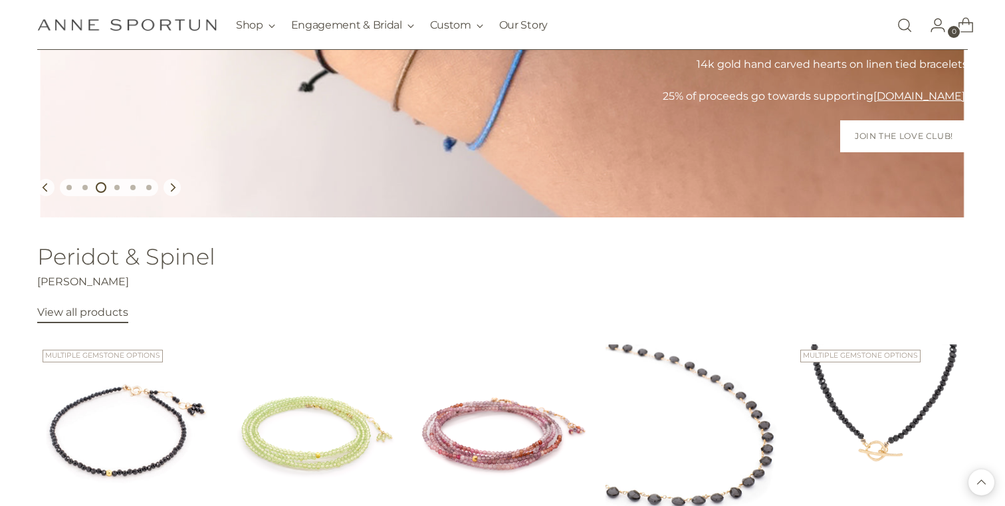
scroll to position [288, 0]
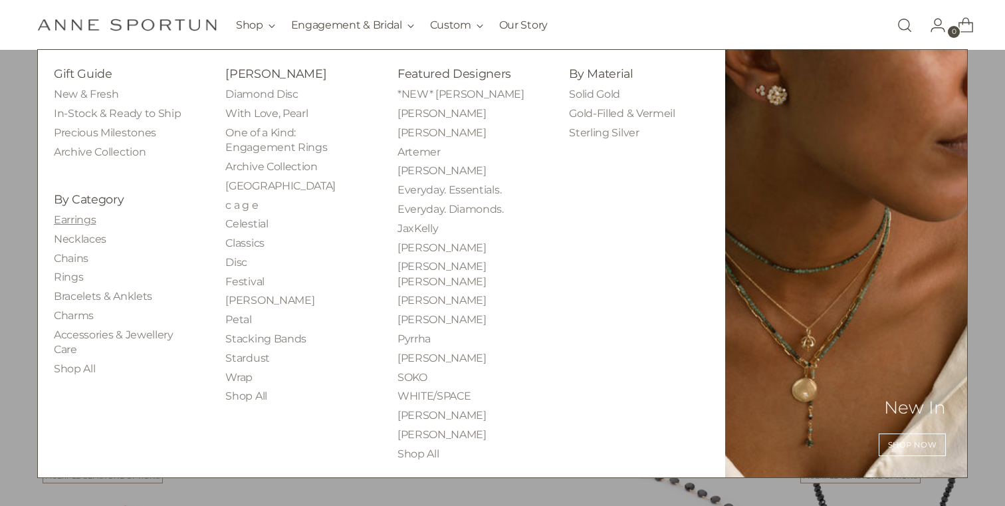
click at [79, 225] on link "Earrings" at bounding box center [75, 219] width 42 height 13
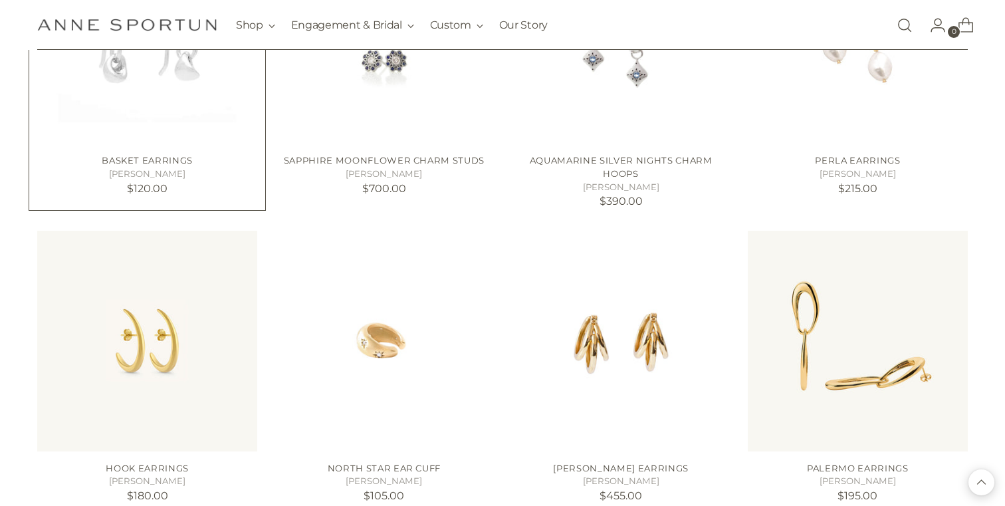
scroll to position [1101, 0]
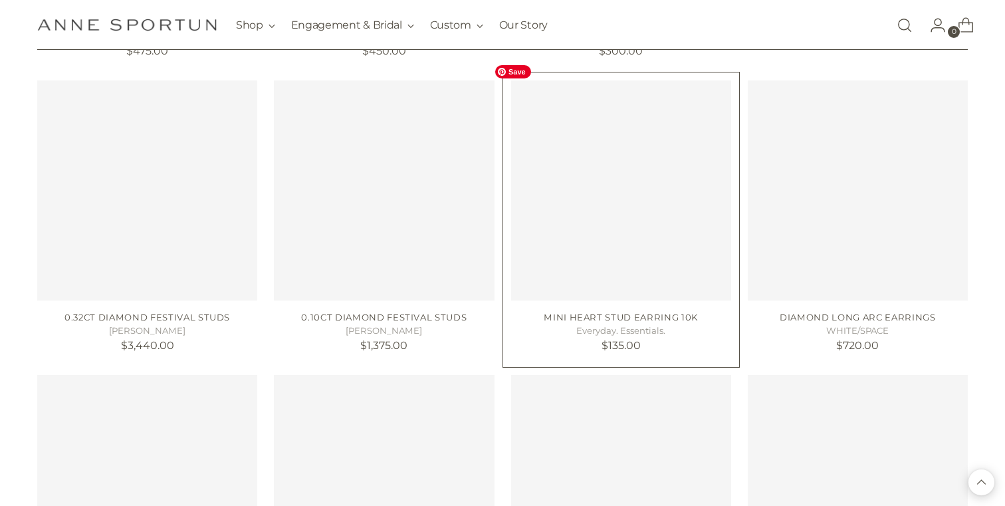
scroll to position [2067, 0]
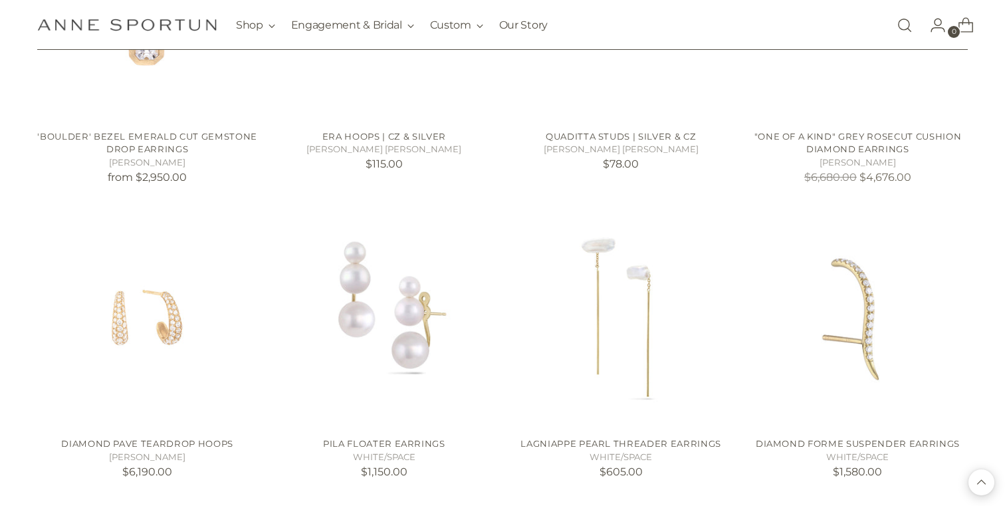
scroll to position [4756, 0]
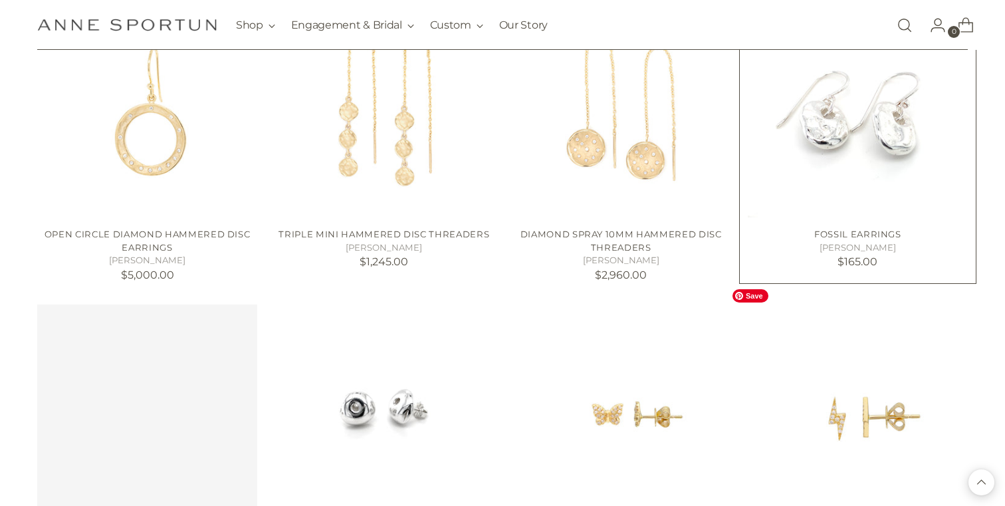
scroll to position [5935, 0]
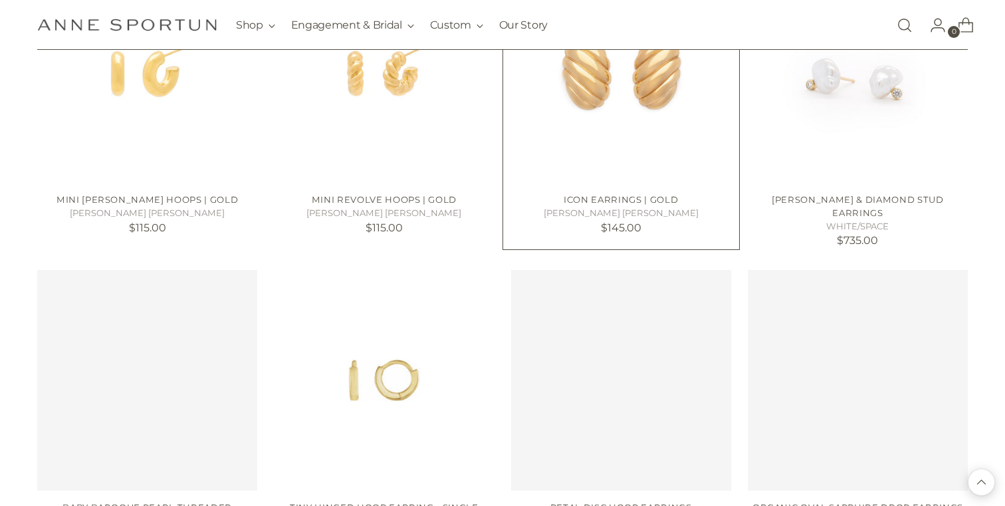
scroll to position [6837, 0]
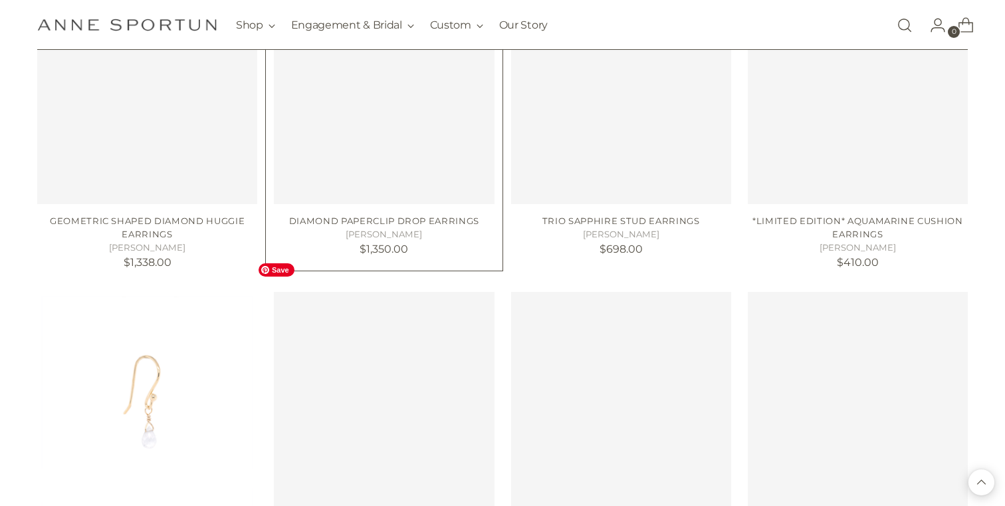
scroll to position [8460, 0]
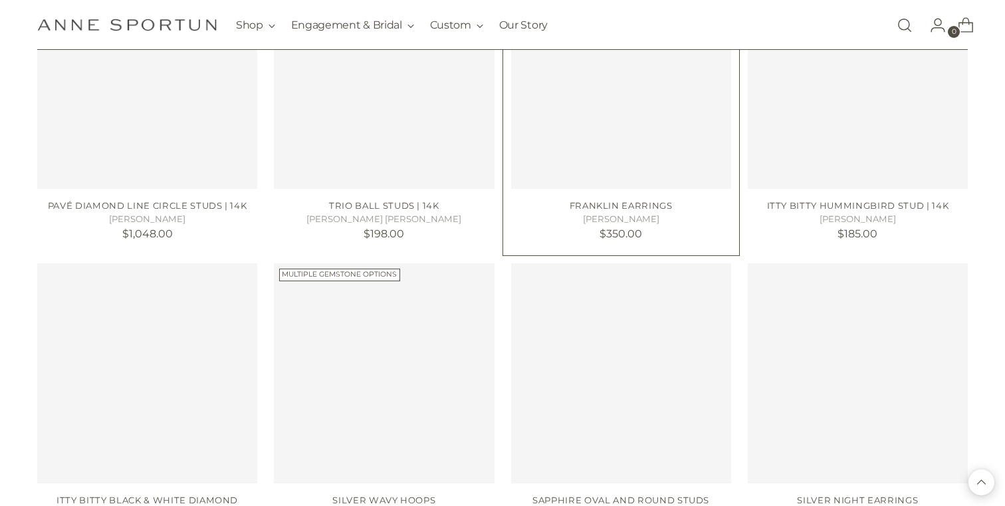
scroll to position [9660, 0]
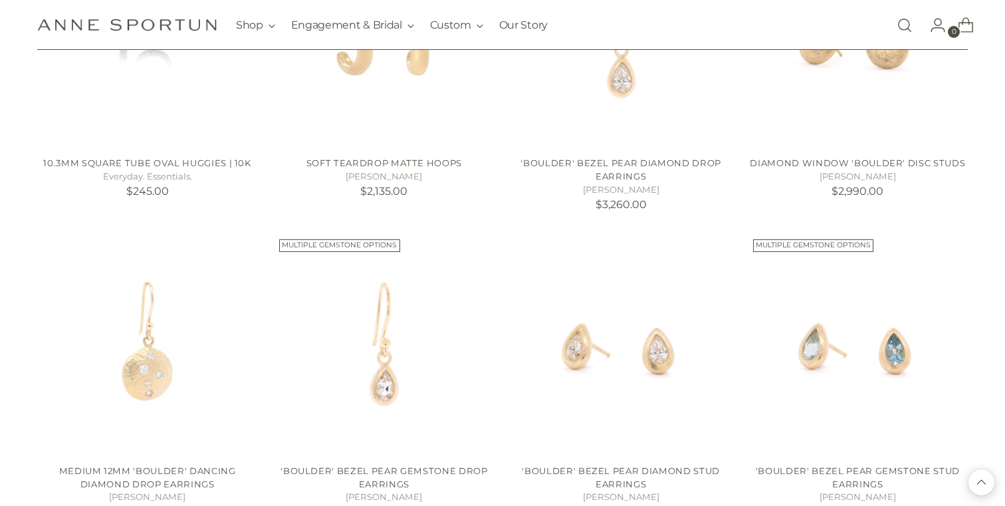
scroll to position [10765, 0]
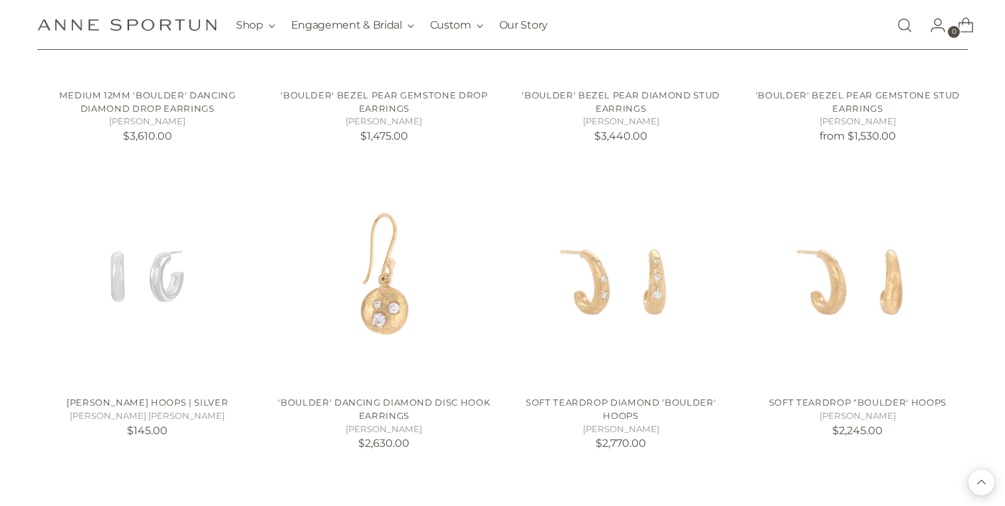
scroll to position [11184, 0]
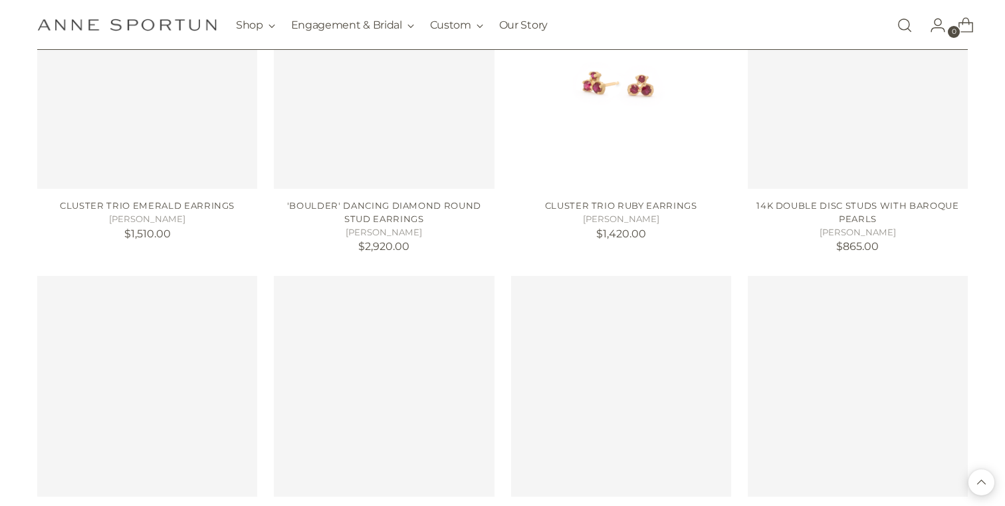
scroll to position [13247, 0]
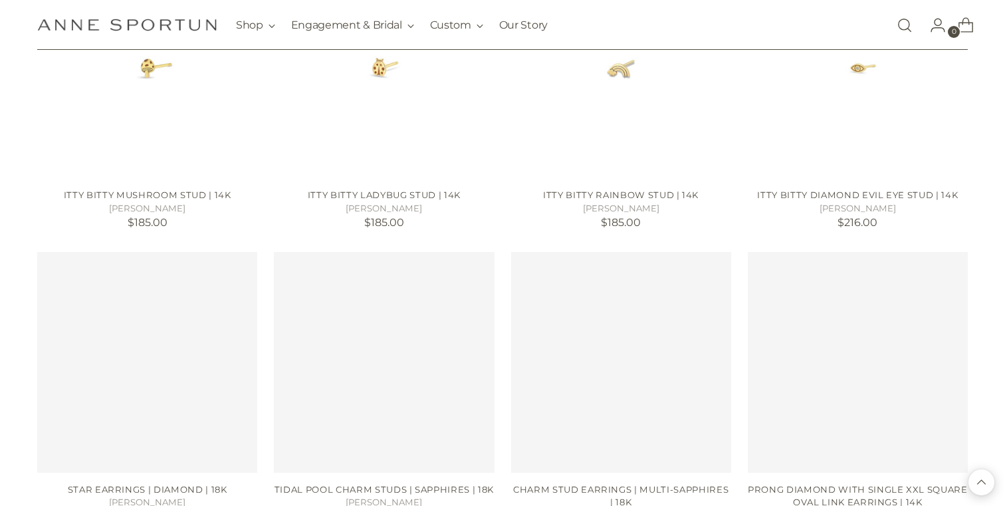
scroll to position [14283, 0]
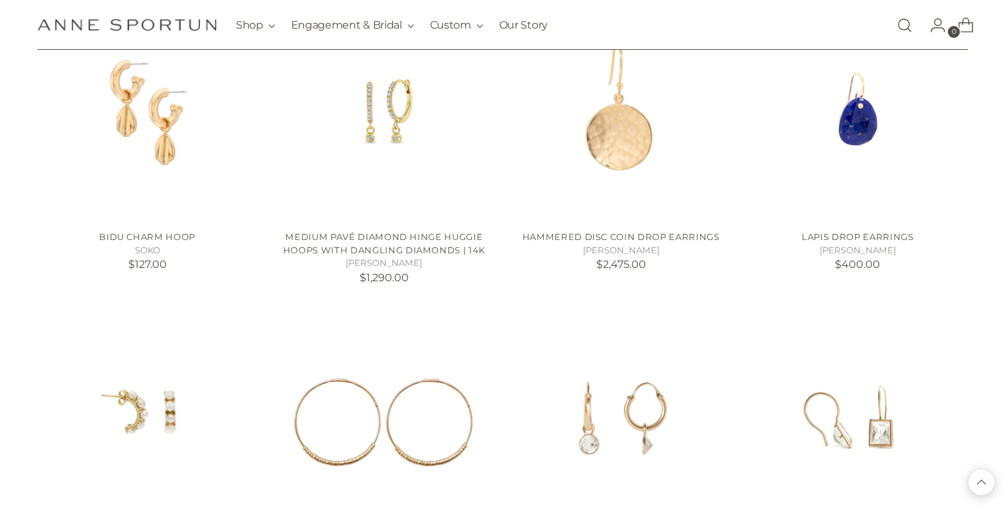
scroll to position [14746, 0]
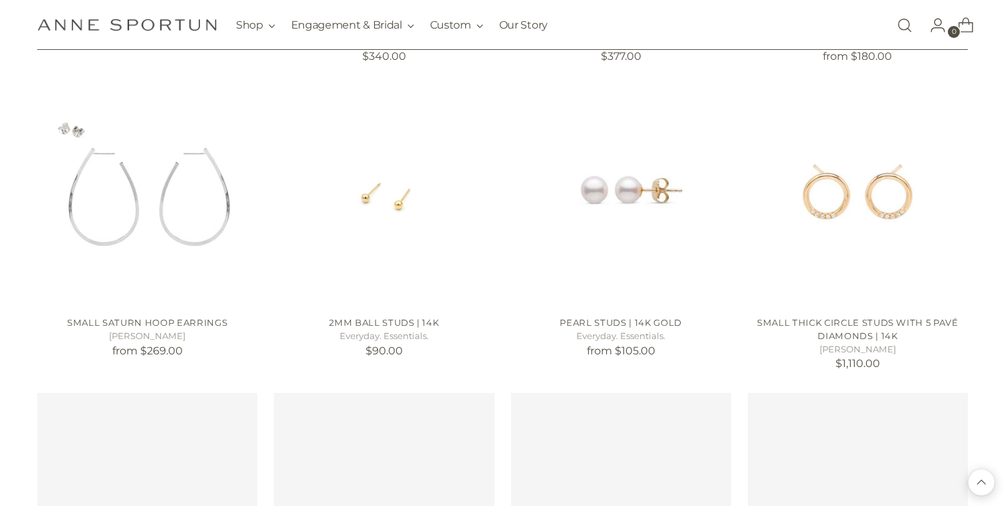
scroll to position [16477, 0]
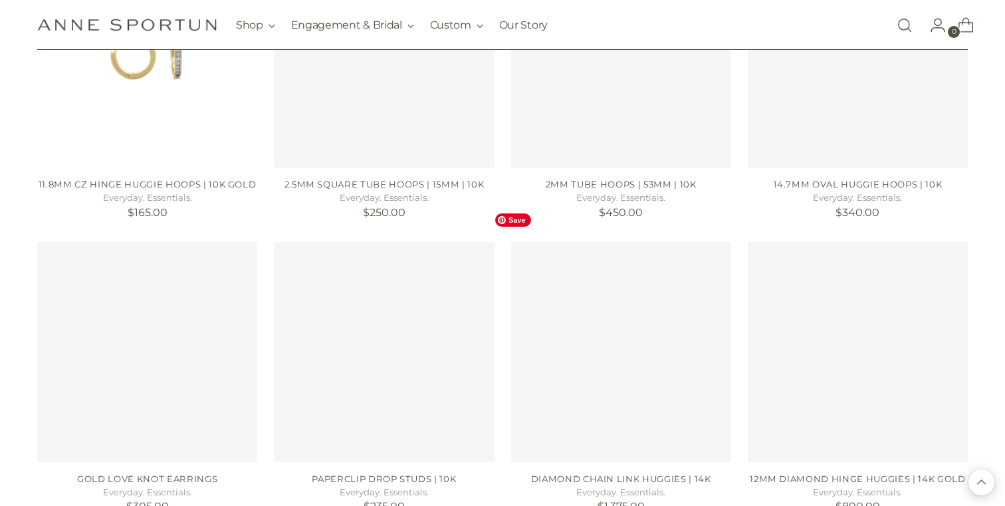
scroll to position [18076, 0]
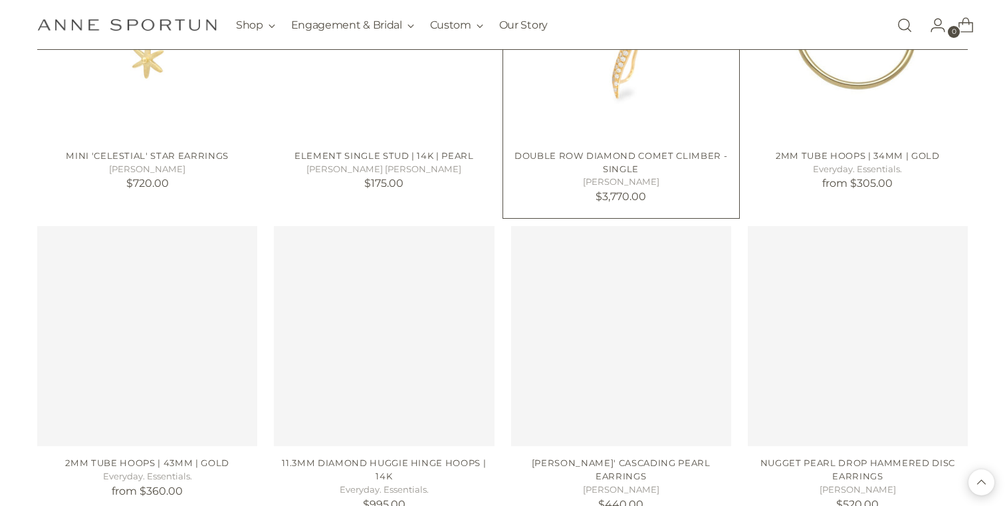
scroll to position [18972, 0]
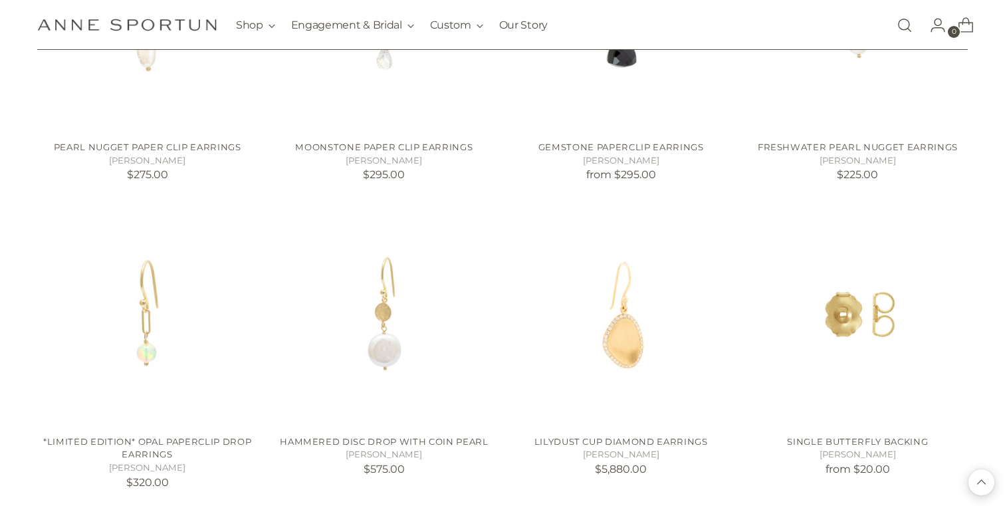
scroll to position [19616, 0]
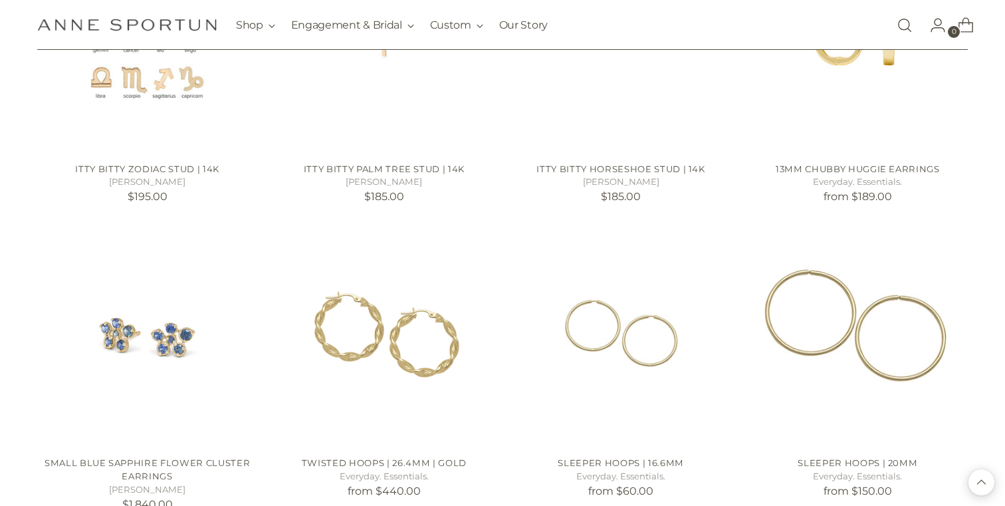
scroll to position [21067, 0]
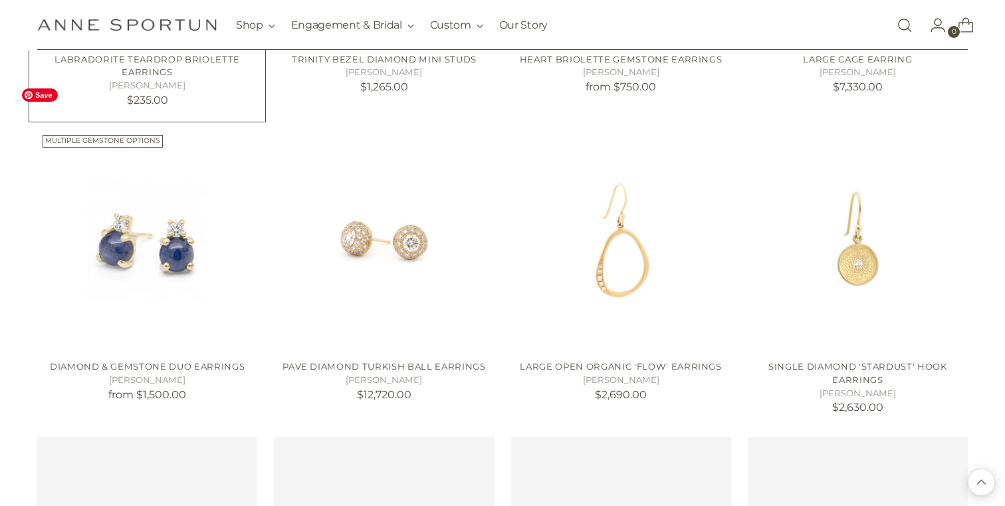
scroll to position [24792, 0]
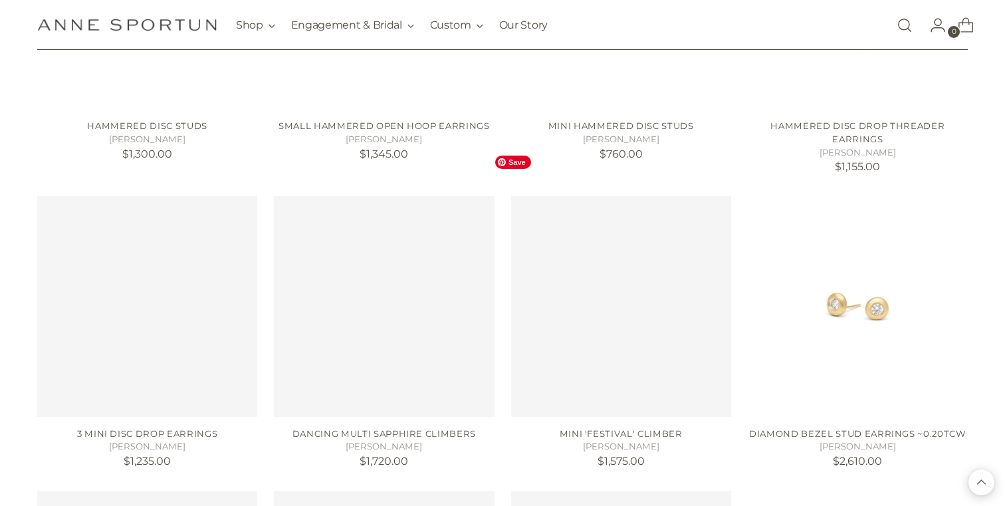
scroll to position [26266, 0]
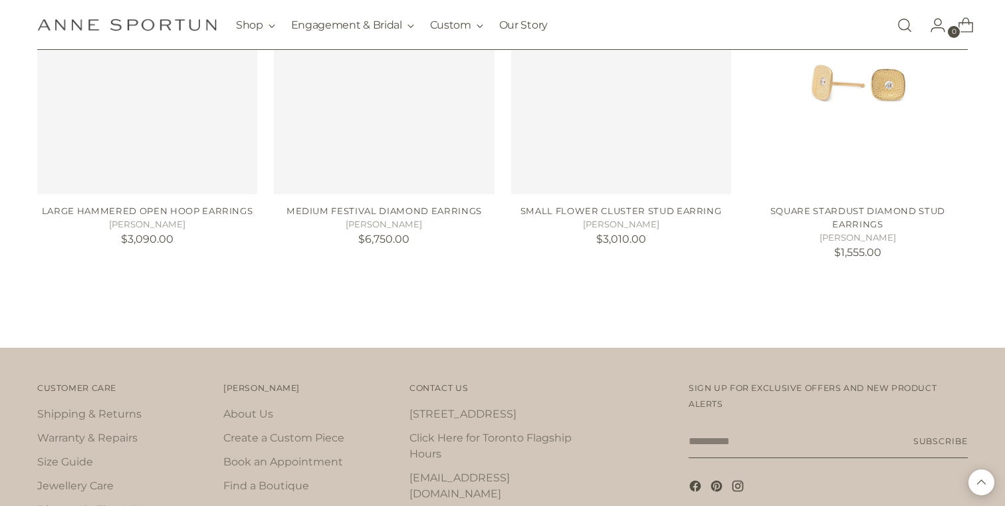
scroll to position [28027, 0]
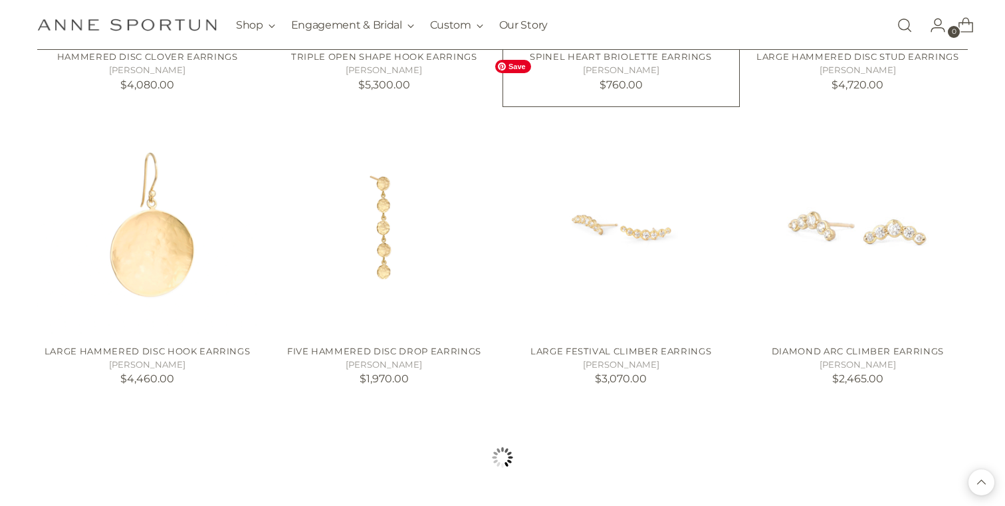
scroll to position [29074, 0]
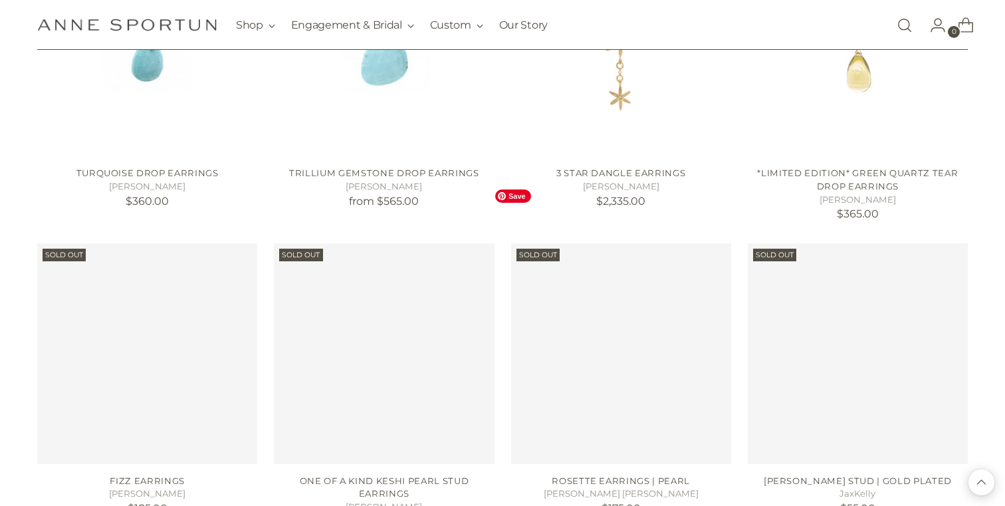
scroll to position [29845, 0]
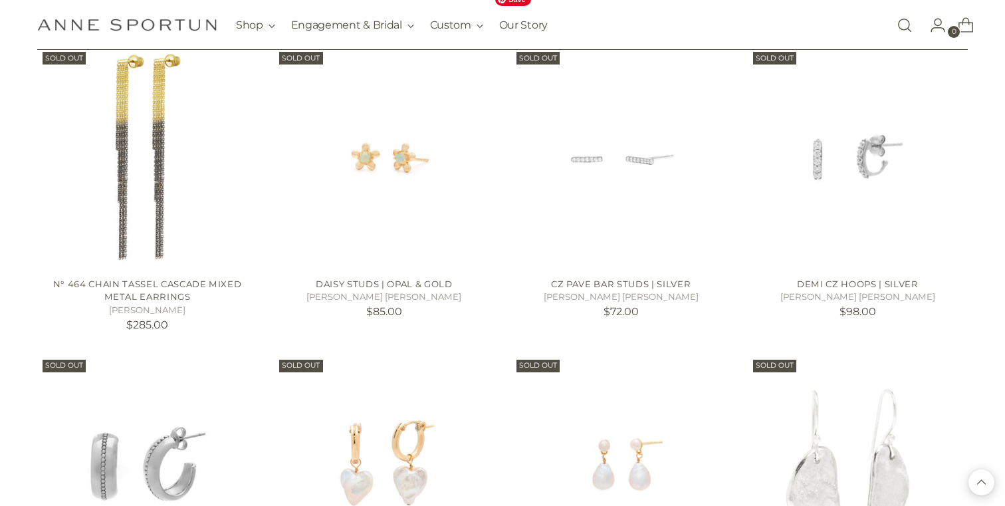
scroll to position [30627, 0]
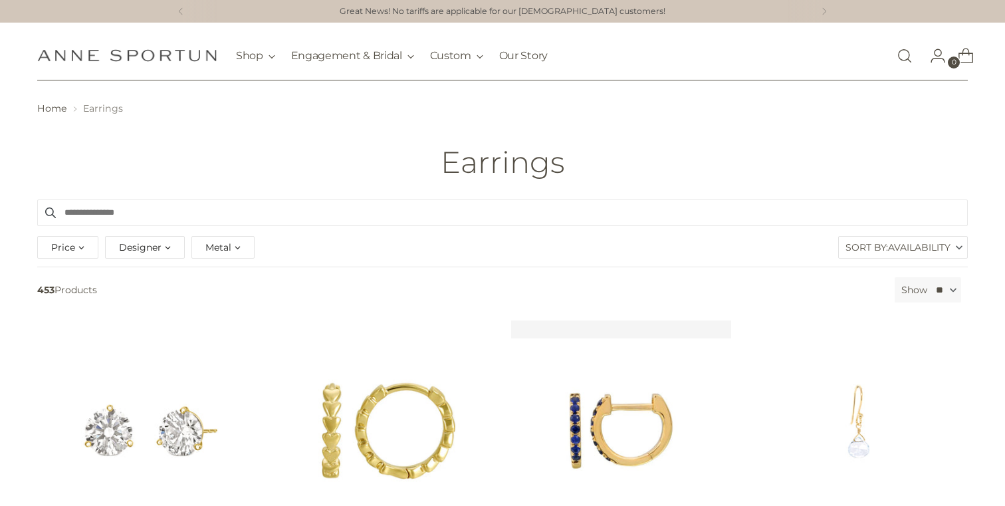
click at [70, 251] on span "Price" at bounding box center [63, 247] width 24 height 15
type input "*******"
drag, startPoint x: 252, startPoint y: 306, endPoint x: 70, endPoint y: 300, distance: 181.5
click at [70, 300] on div "** - ******* $20.00 $12,720.00" at bounding box center [153, 289] width 211 height 35
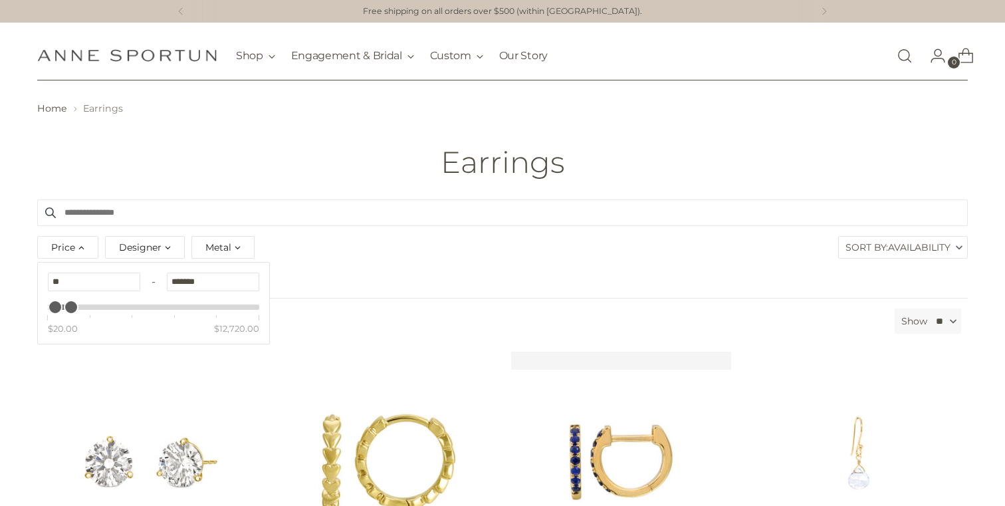
click at [432, 257] on div "Price Clear ** - ******* $20.00 $12,720.00 Designer Adel Chefridi (7) Alexa Jil…" at bounding box center [502, 250] width 937 height 34
click at [920, 244] on span "Availability" at bounding box center [919, 247] width 62 height 21
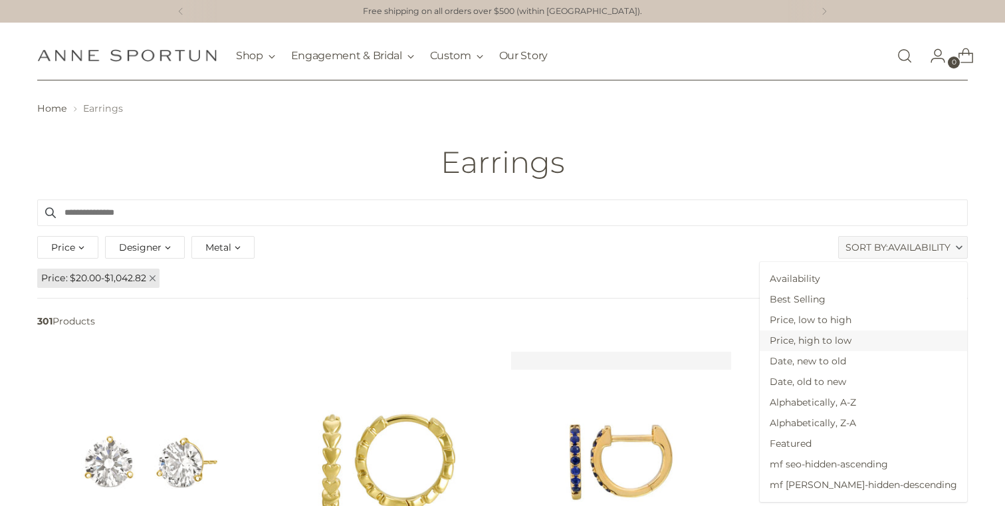
click at [893, 339] on span "Price, high to low" at bounding box center [862, 340] width 207 height 21
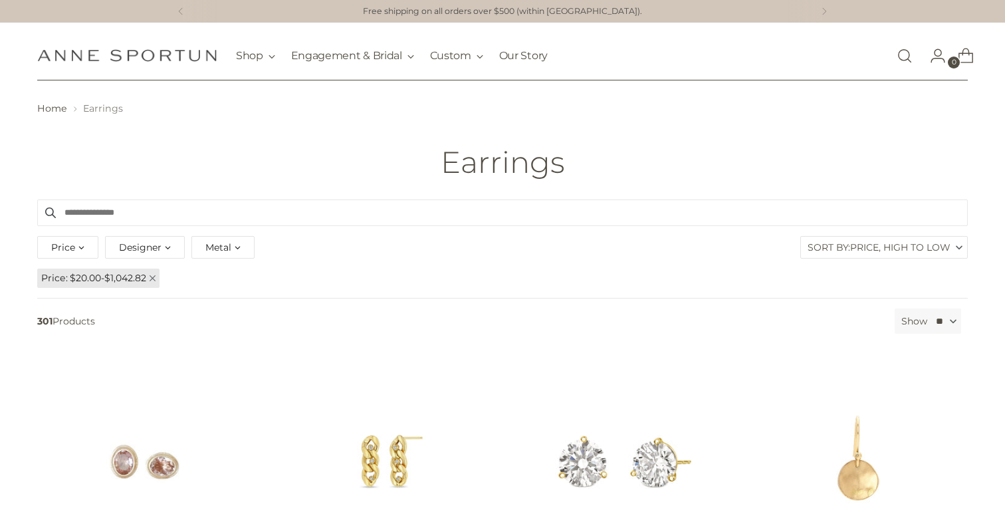
click at [724, 123] on header "Home Earrings Earrings" at bounding box center [502, 139] width 1005 height 119
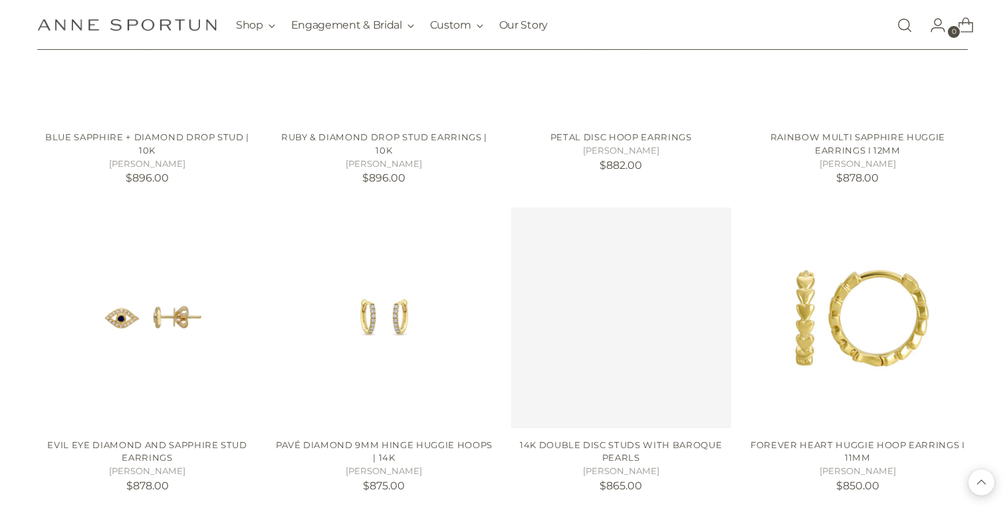
scroll to position [1215, 0]
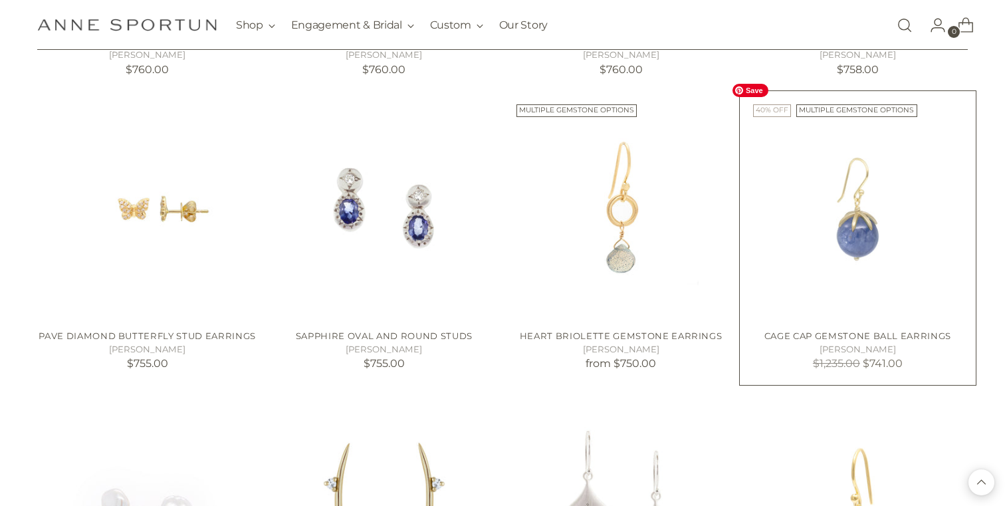
scroll to position [2390, 0]
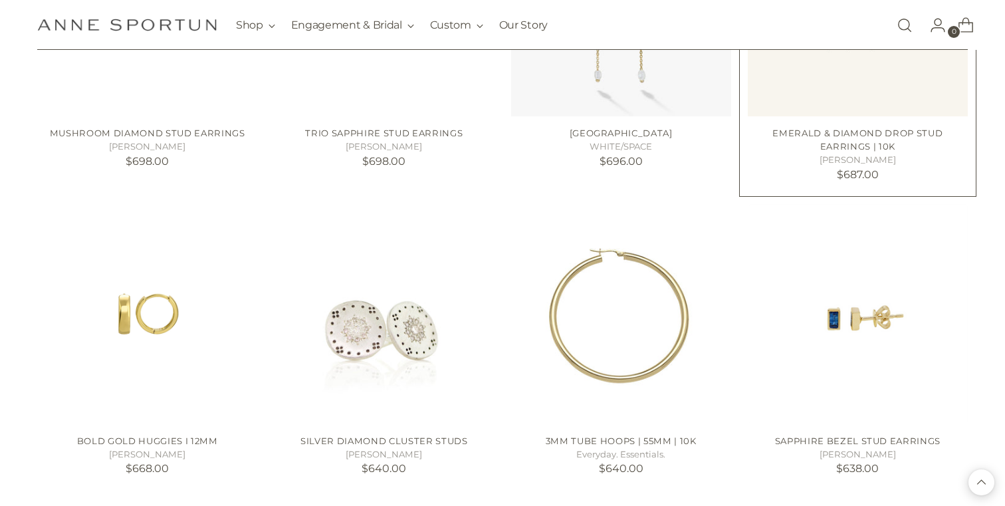
scroll to position [3565, 0]
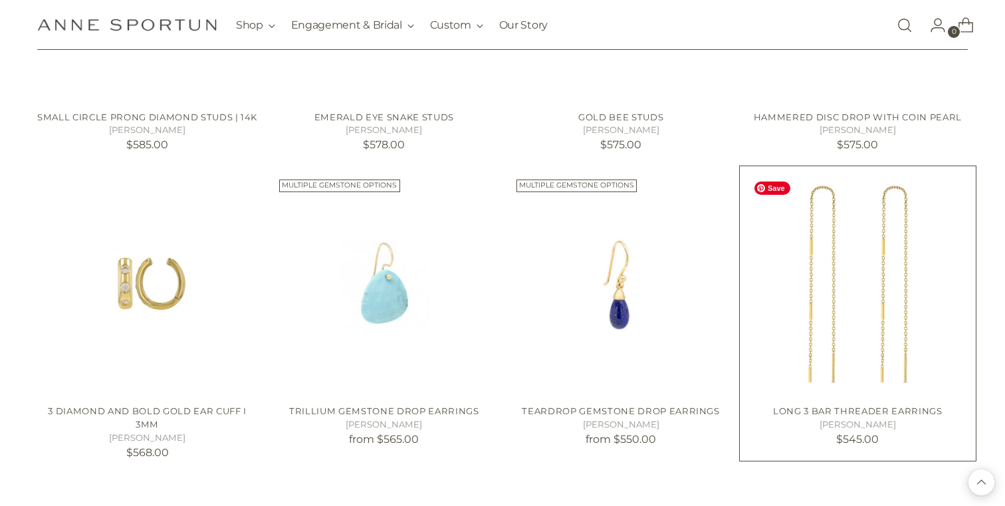
scroll to position [4802, 0]
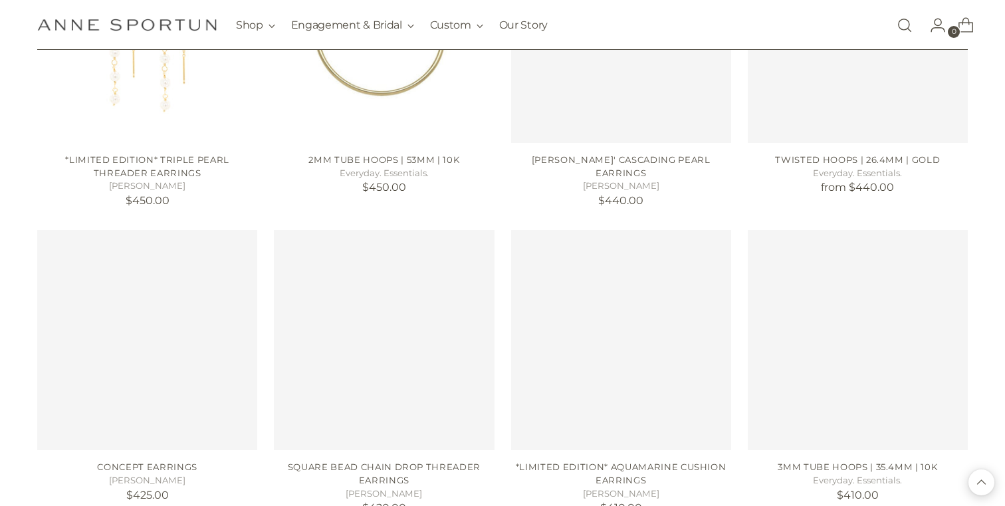
scroll to position [5947, 0]
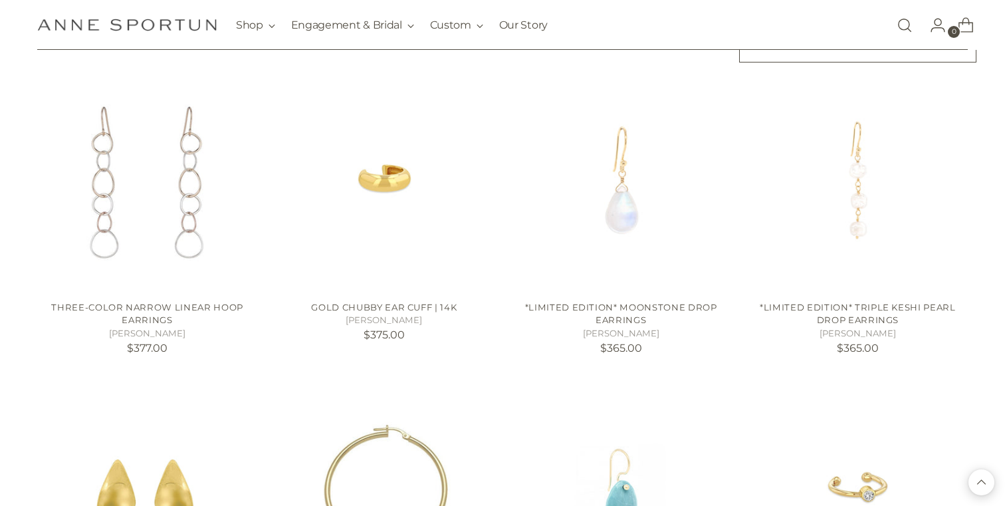
scroll to position [6993, 0]
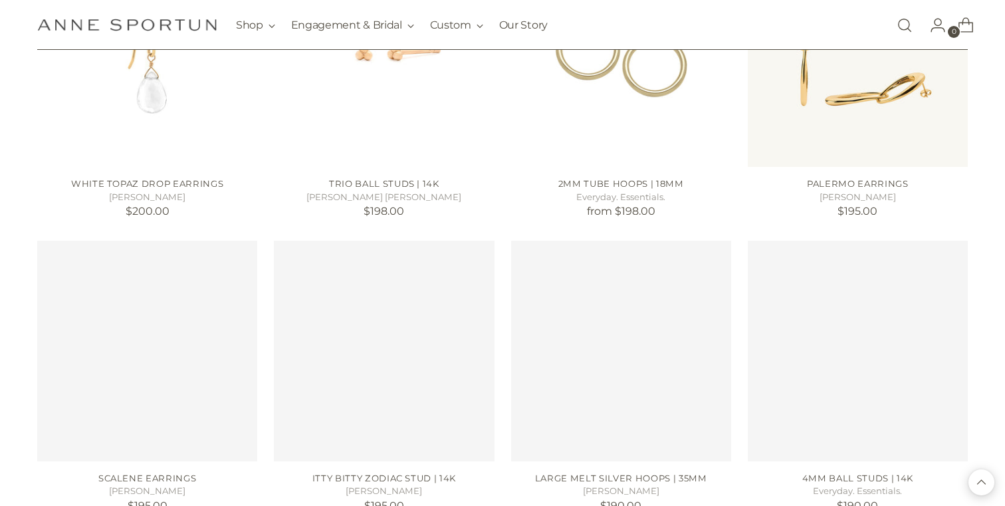
scroll to position [11966, 0]
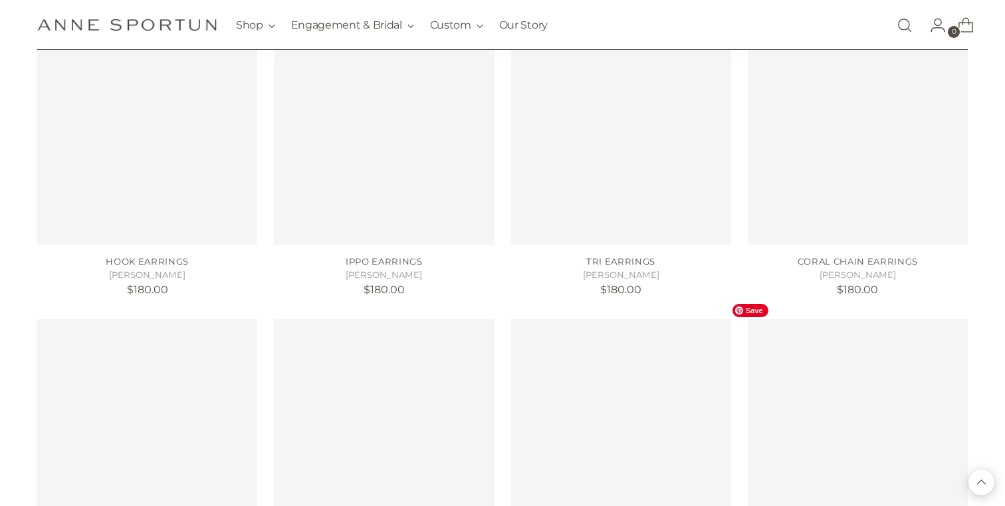
scroll to position [14338, 0]
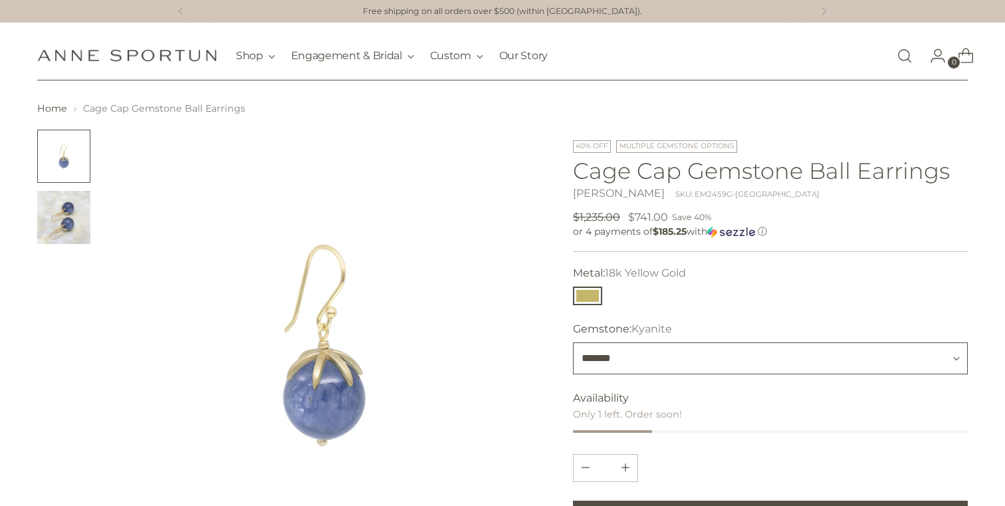
click at [634, 355] on select "*******" at bounding box center [770, 358] width 395 height 32
click at [69, 211] on img "Change image to image 2" at bounding box center [63, 217] width 53 height 53
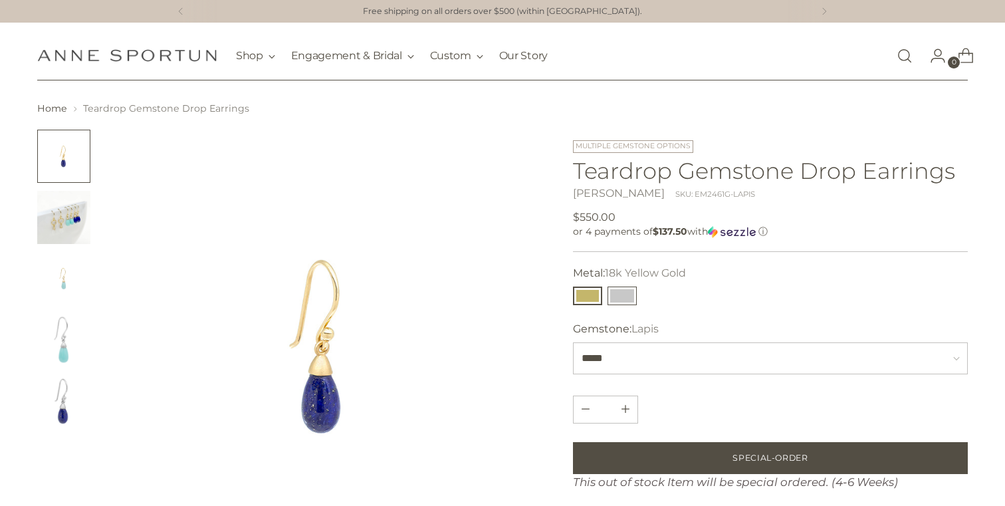
click at [623, 294] on button "14k White Gold" at bounding box center [621, 295] width 29 height 19
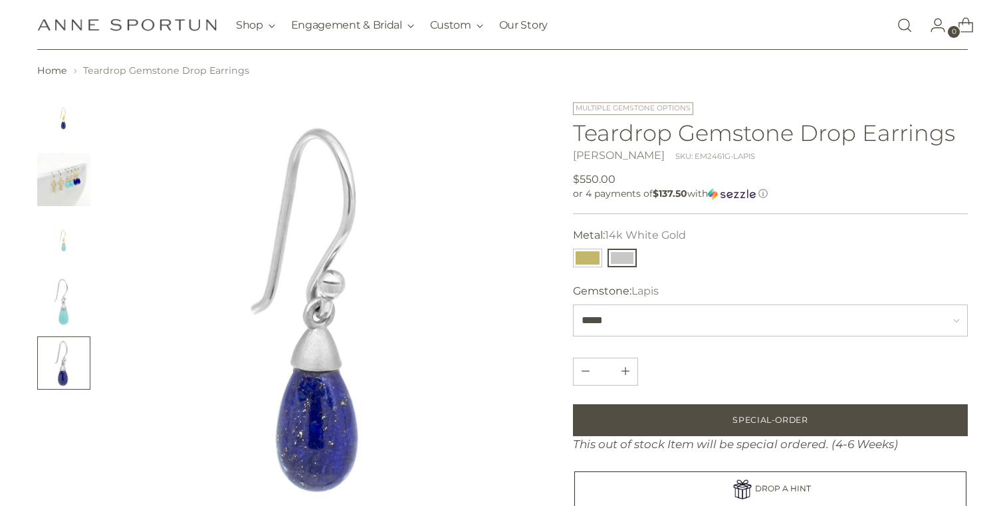
scroll to position [39, 0]
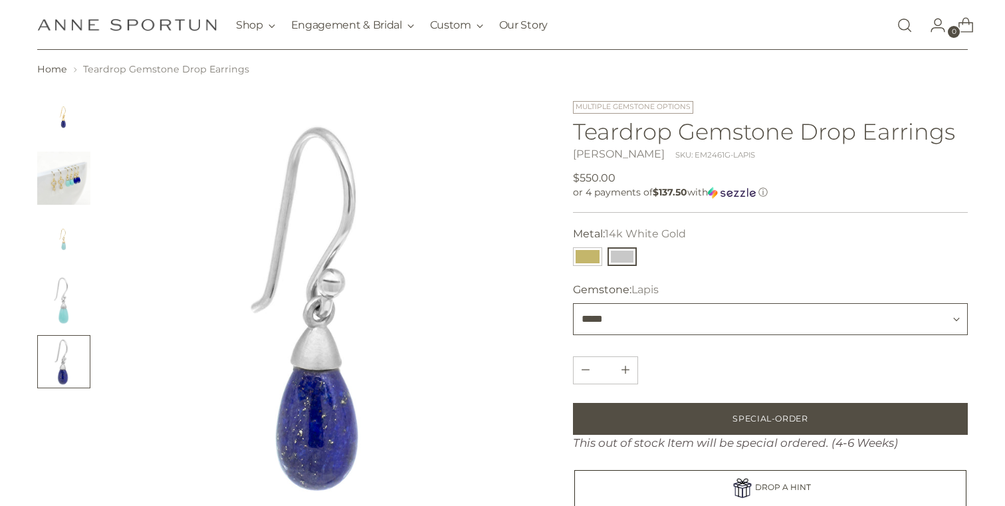
click at [628, 324] on select "***** *********" at bounding box center [770, 319] width 395 height 32
select select "*********"
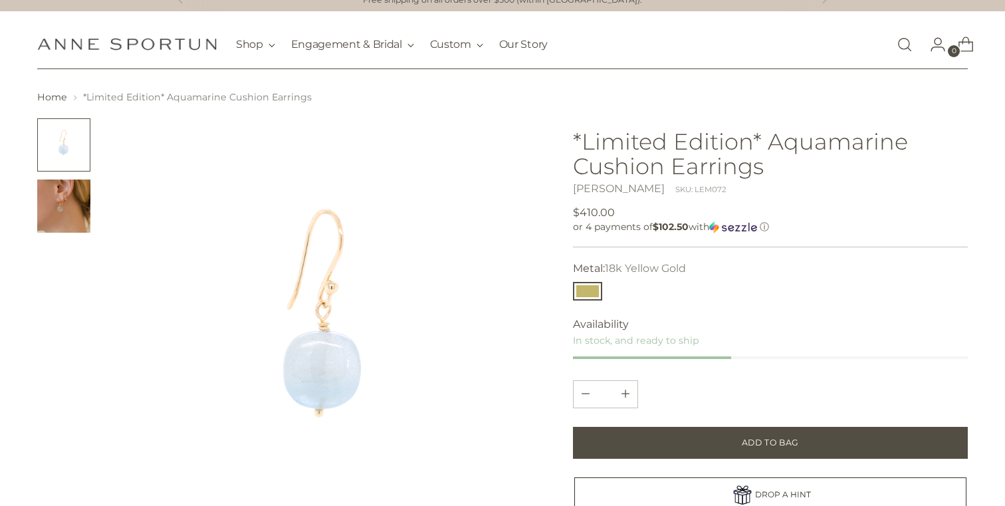
scroll to position [17, 0]
